Goal: Transaction & Acquisition: Book appointment/travel/reservation

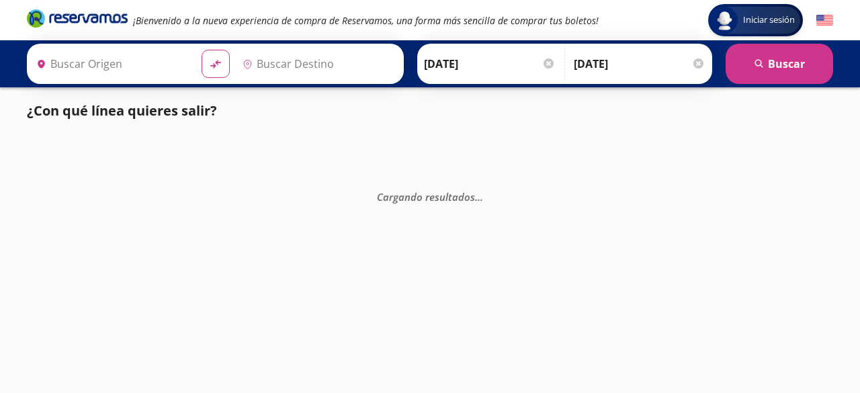
type input "[GEOGRAPHIC_DATA], [GEOGRAPHIC_DATA]"
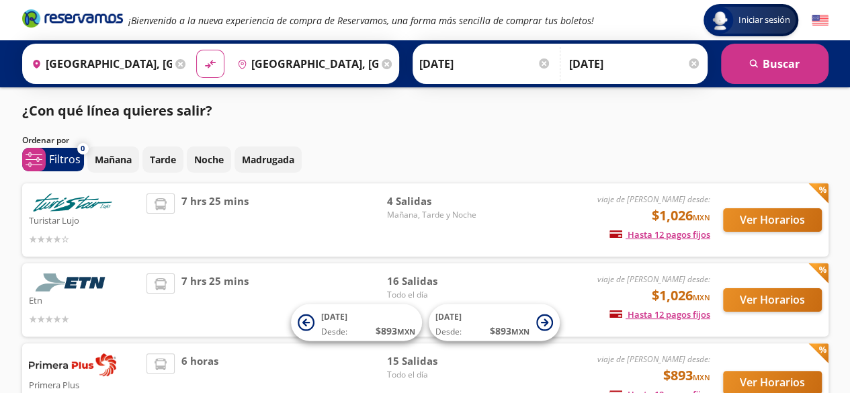
scroll to position [101, 0]
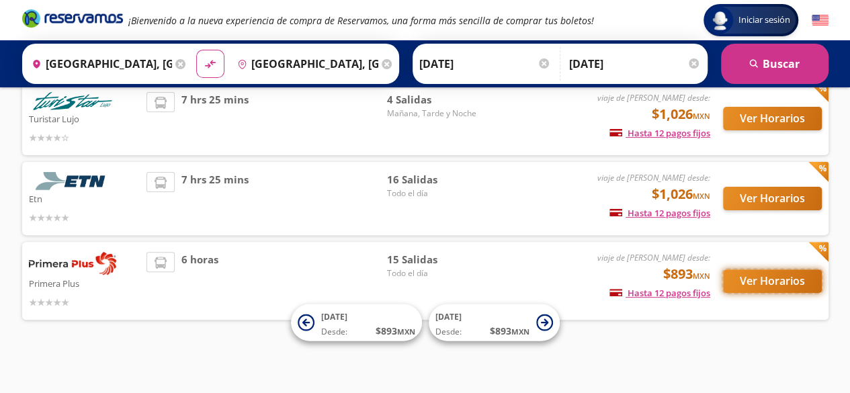
click at [764, 282] on button "Ver Horarios" at bounding box center [772, 281] width 99 height 24
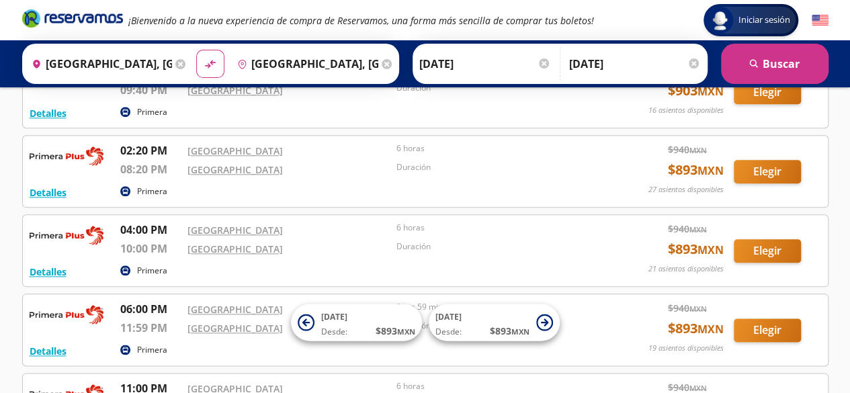
scroll to position [636, 0]
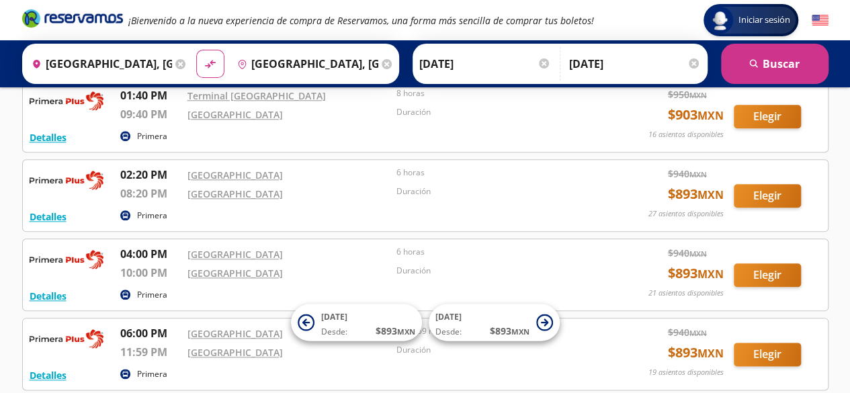
click at [462, 61] on input "[DATE]" at bounding box center [485, 64] width 132 height 34
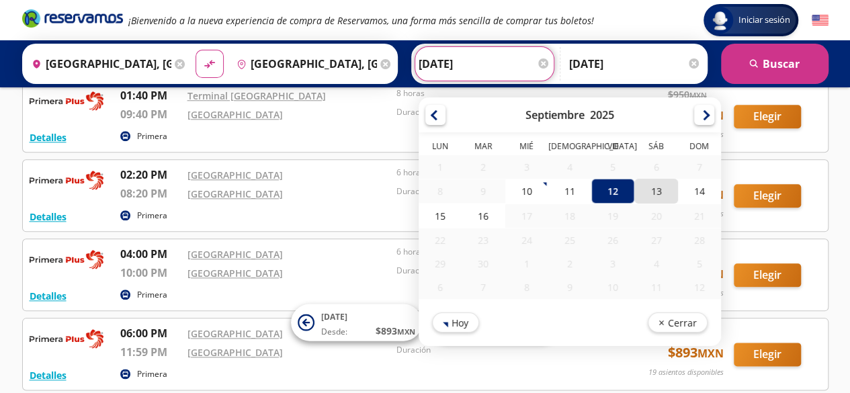
click at [637, 193] on div "13" at bounding box center [655, 191] width 43 height 25
type input "[DATE]"
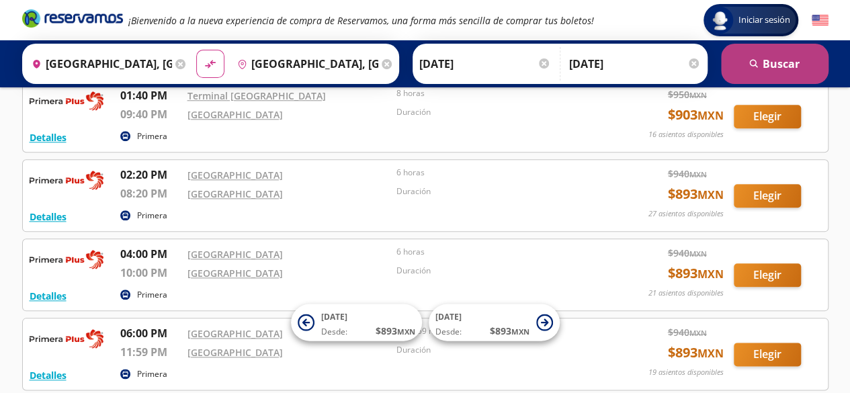
click at [758, 65] on icon "search" at bounding box center [754, 64] width 10 height 10
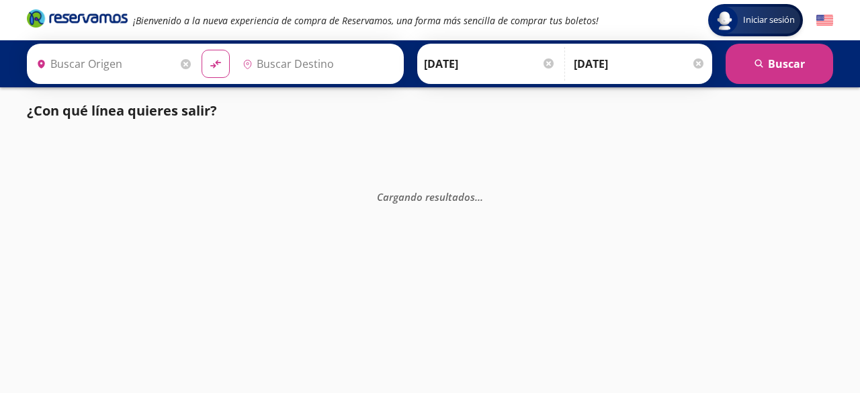
type input "[GEOGRAPHIC_DATA], [GEOGRAPHIC_DATA]"
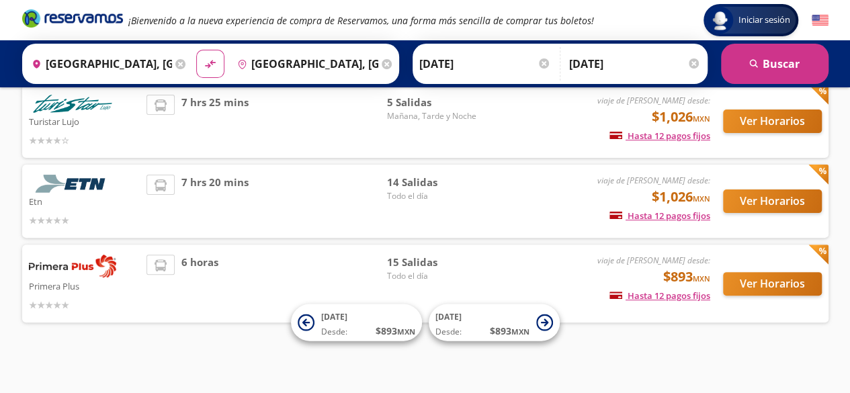
scroll to position [101, 0]
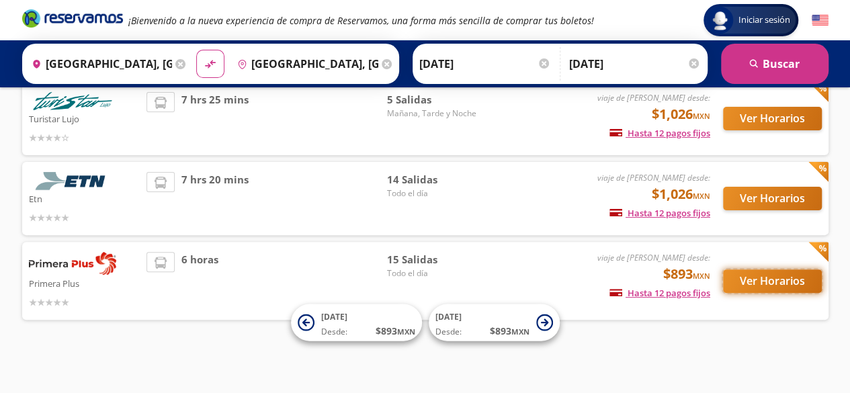
click at [769, 284] on button "Ver Horarios" at bounding box center [772, 281] width 99 height 24
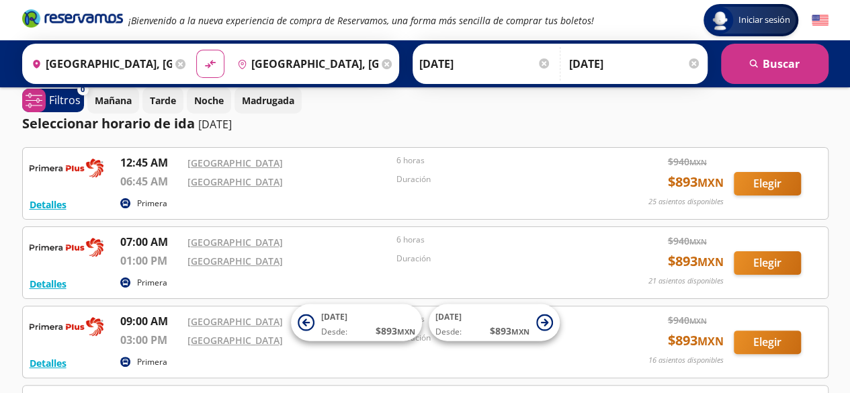
scroll to position [28, 0]
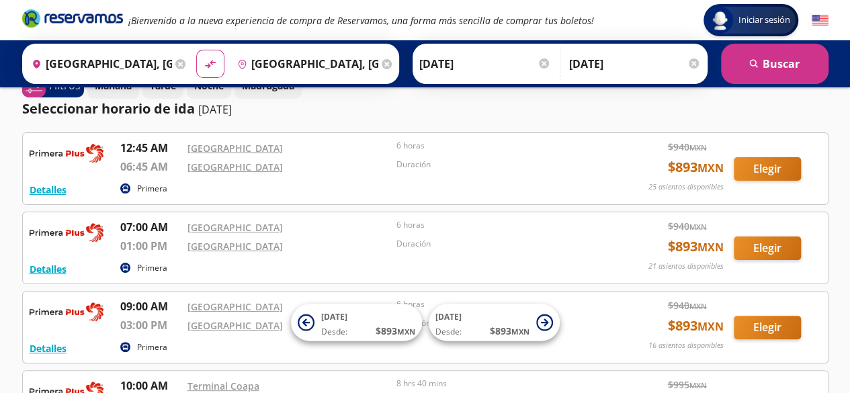
click at [519, 249] on div "Duración" at bounding box center [497, 248] width 203 height 21
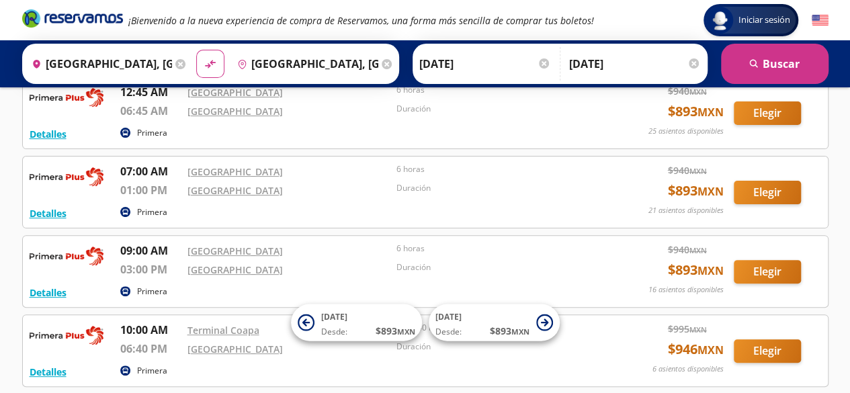
scroll to position [82, 0]
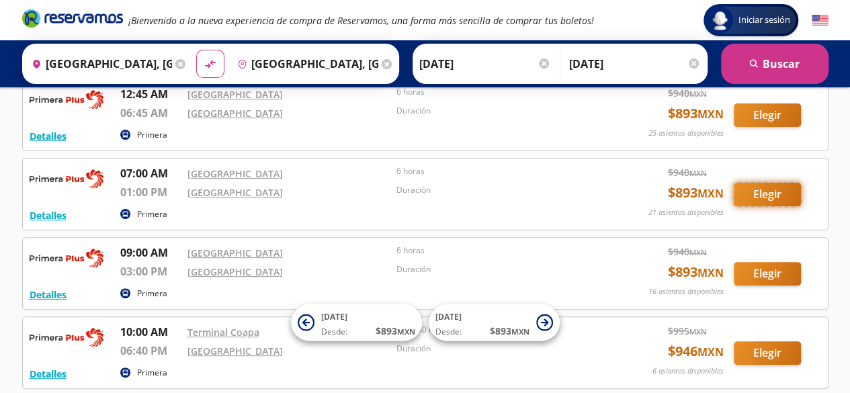
click at [754, 197] on button "Elegir" at bounding box center [767, 195] width 67 height 24
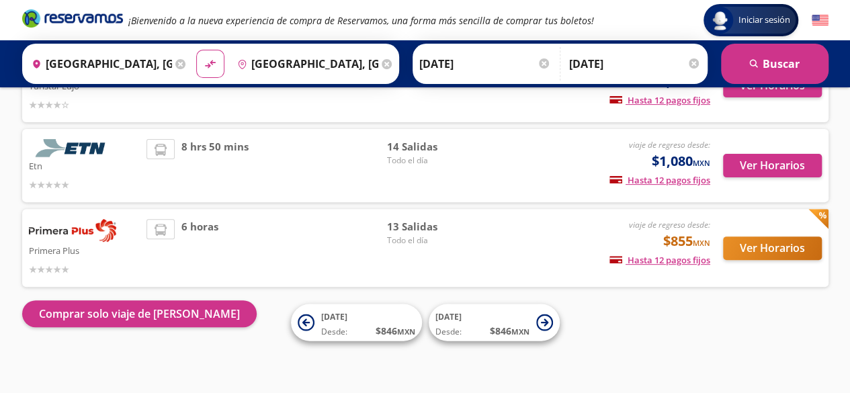
scroll to position [135, 0]
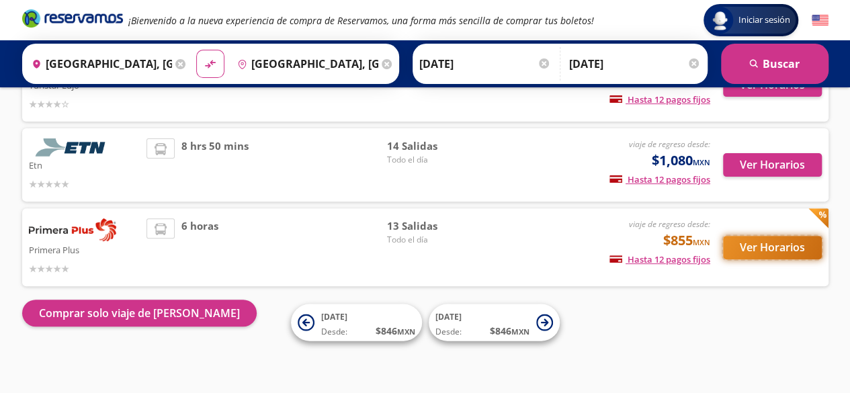
click at [782, 239] on button "Ver Horarios" at bounding box center [772, 248] width 99 height 24
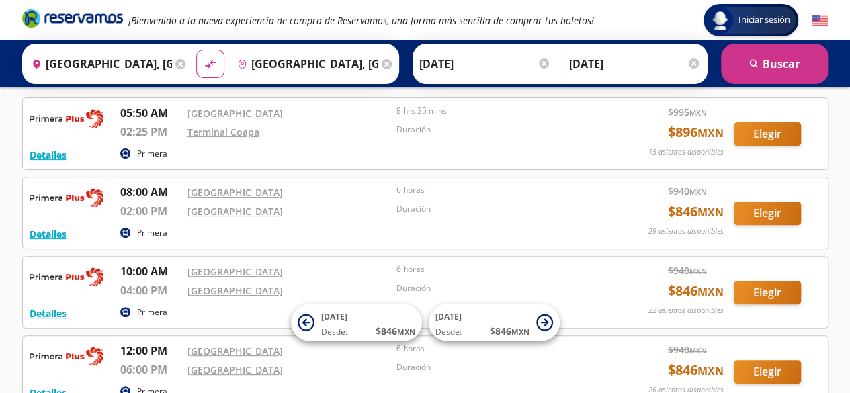
scroll to position [144, 0]
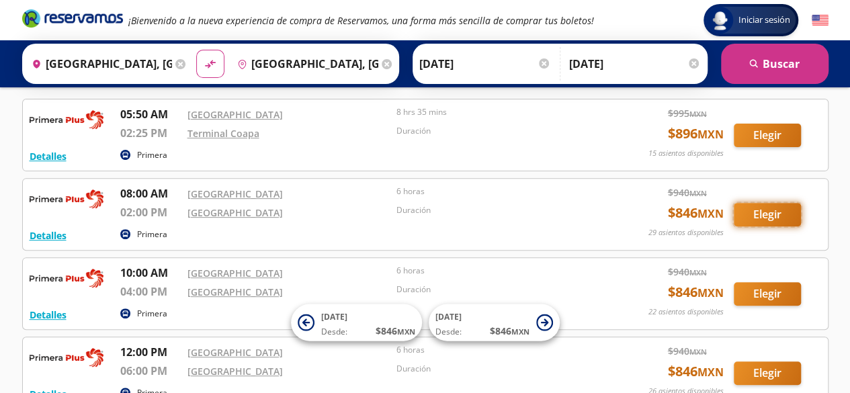
click at [770, 212] on button "Elegir" at bounding box center [767, 215] width 67 height 24
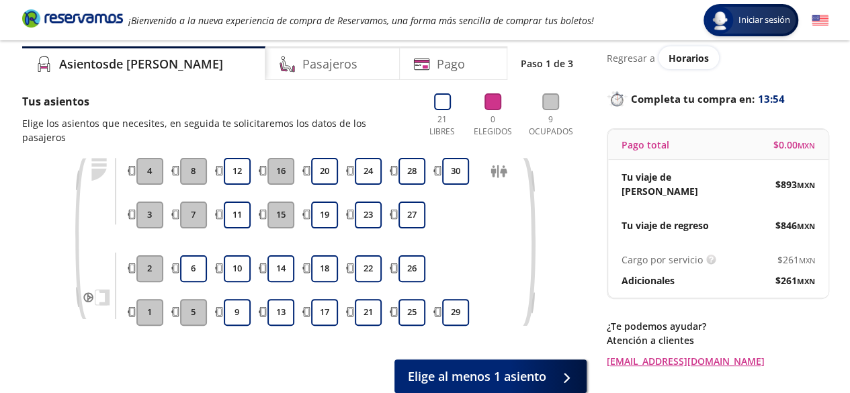
scroll to position [40, 0]
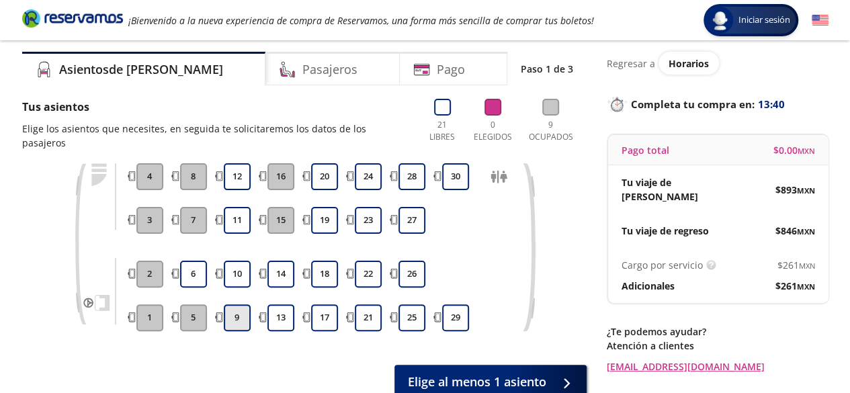
click at [243, 304] on button "9" at bounding box center [237, 317] width 27 height 27
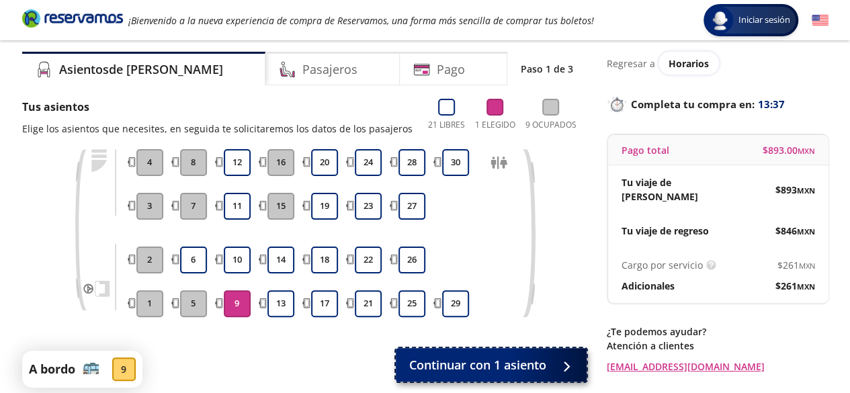
click at [525, 361] on span "Continuar con 1 asiento" at bounding box center [477, 365] width 137 height 18
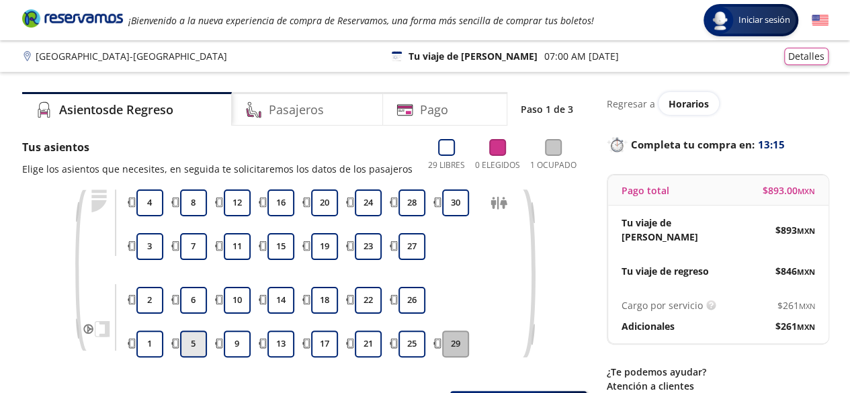
click at [188, 349] on button "5" at bounding box center [193, 344] width 27 height 27
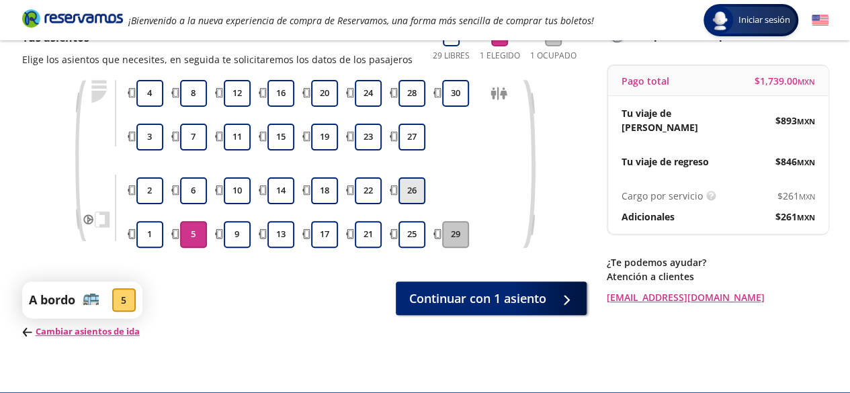
scroll to position [114, 0]
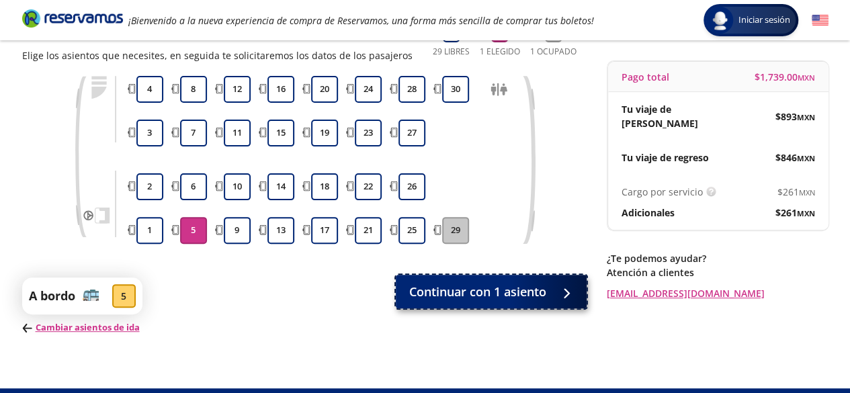
click at [450, 290] on span "Continuar con 1 asiento" at bounding box center [477, 292] width 137 height 18
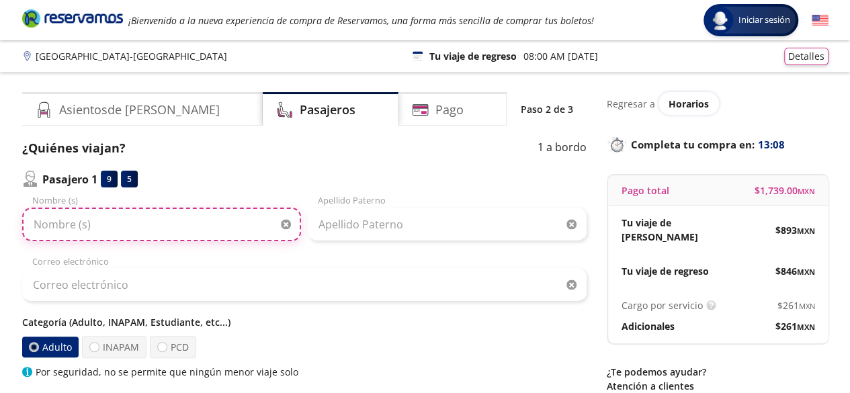
click at [239, 228] on input "Nombre (s)" at bounding box center [161, 225] width 279 height 34
type input "[PERSON_NAME]"
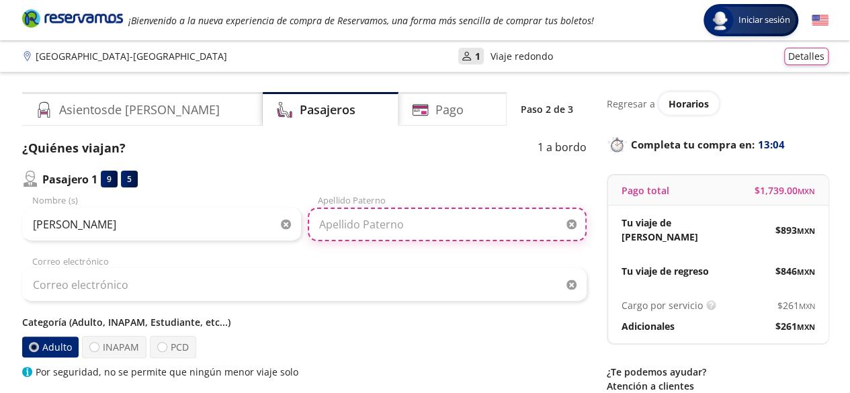
click at [380, 227] on input "Apellido Paterno" at bounding box center [447, 225] width 279 height 34
type input "[PERSON_NAME]"
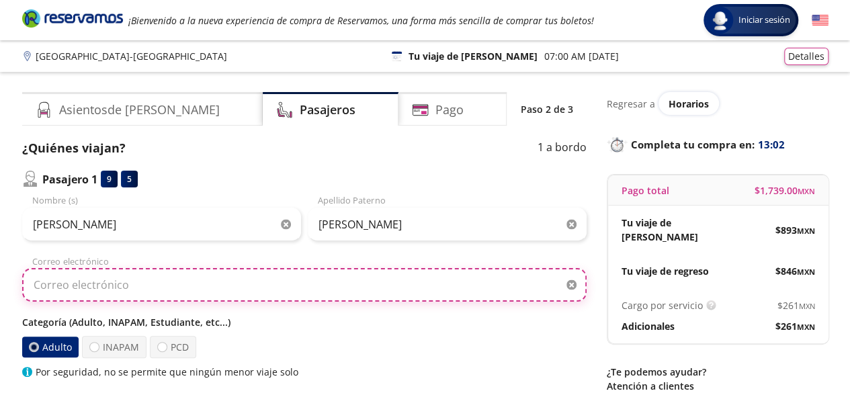
click at [345, 268] on input "Correo electrónico" at bounding box center [304, 285] width 564 height 34
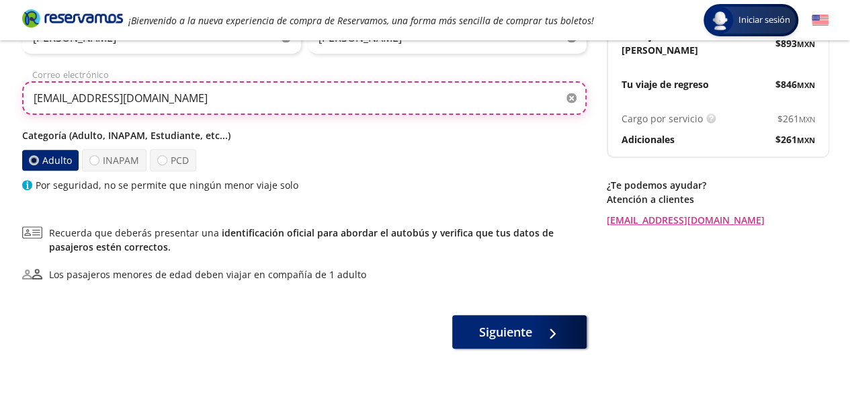
scroll to position [193, 0]
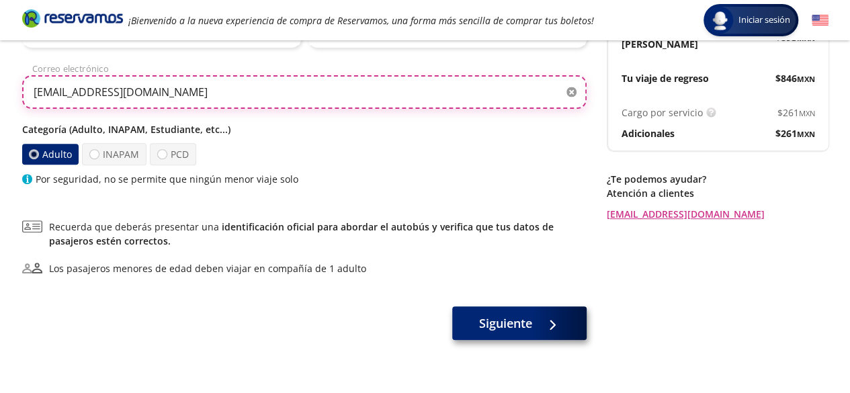
type input "[EMAIL_ADDRESS][DOMAIN_NAME]"
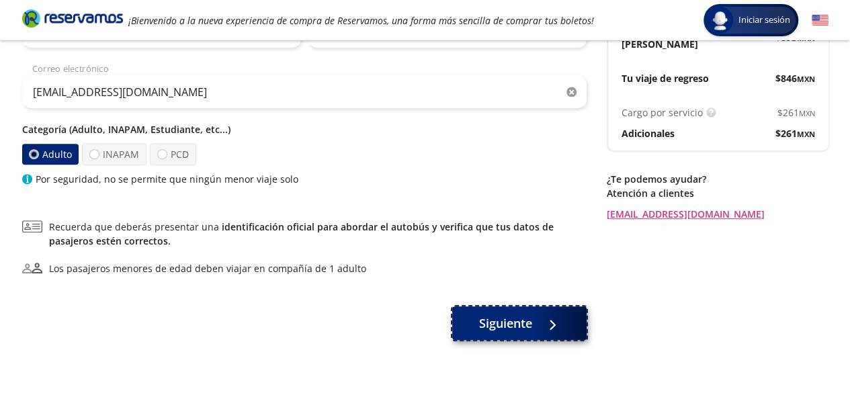
click at [496, 333] on button "Siguiente" at bounding box center [519, 323] width 134 height 34
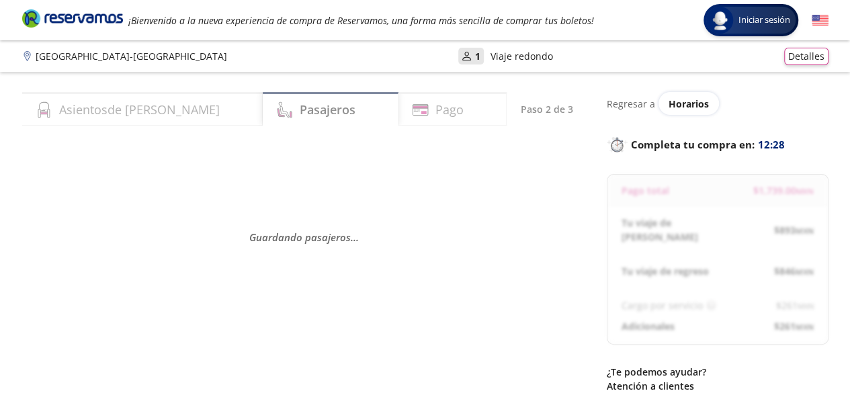
scroll to position [70, 0]
